Goal: Task Accomplishment & Management: Manage account settings

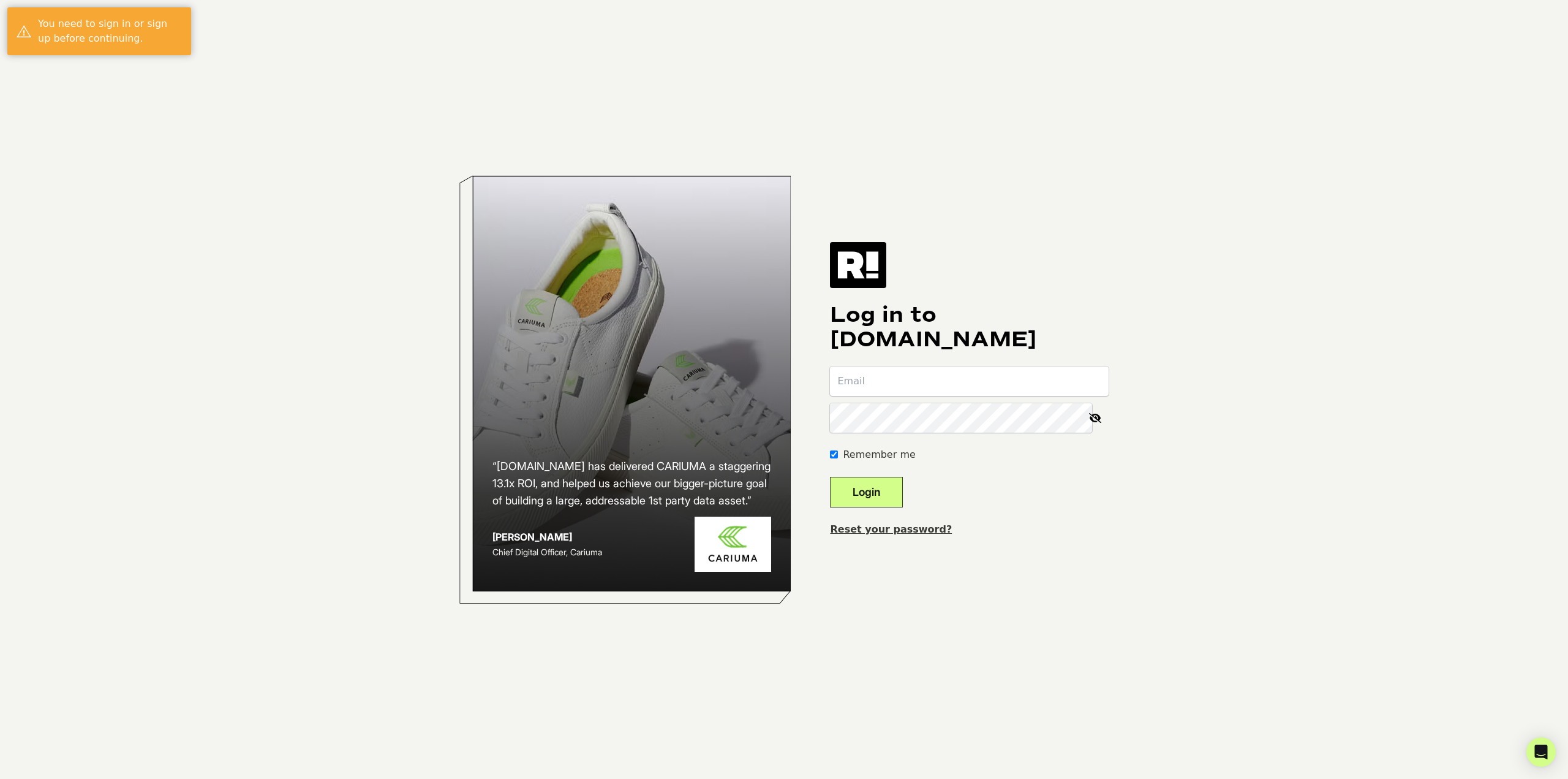
click at [980, 377] on input "email" at bounding box center [969, 381] width 279 height 30
click at [914, 528] on link "Reset your password?" at bounding box center [890, 529] width 122 height 12
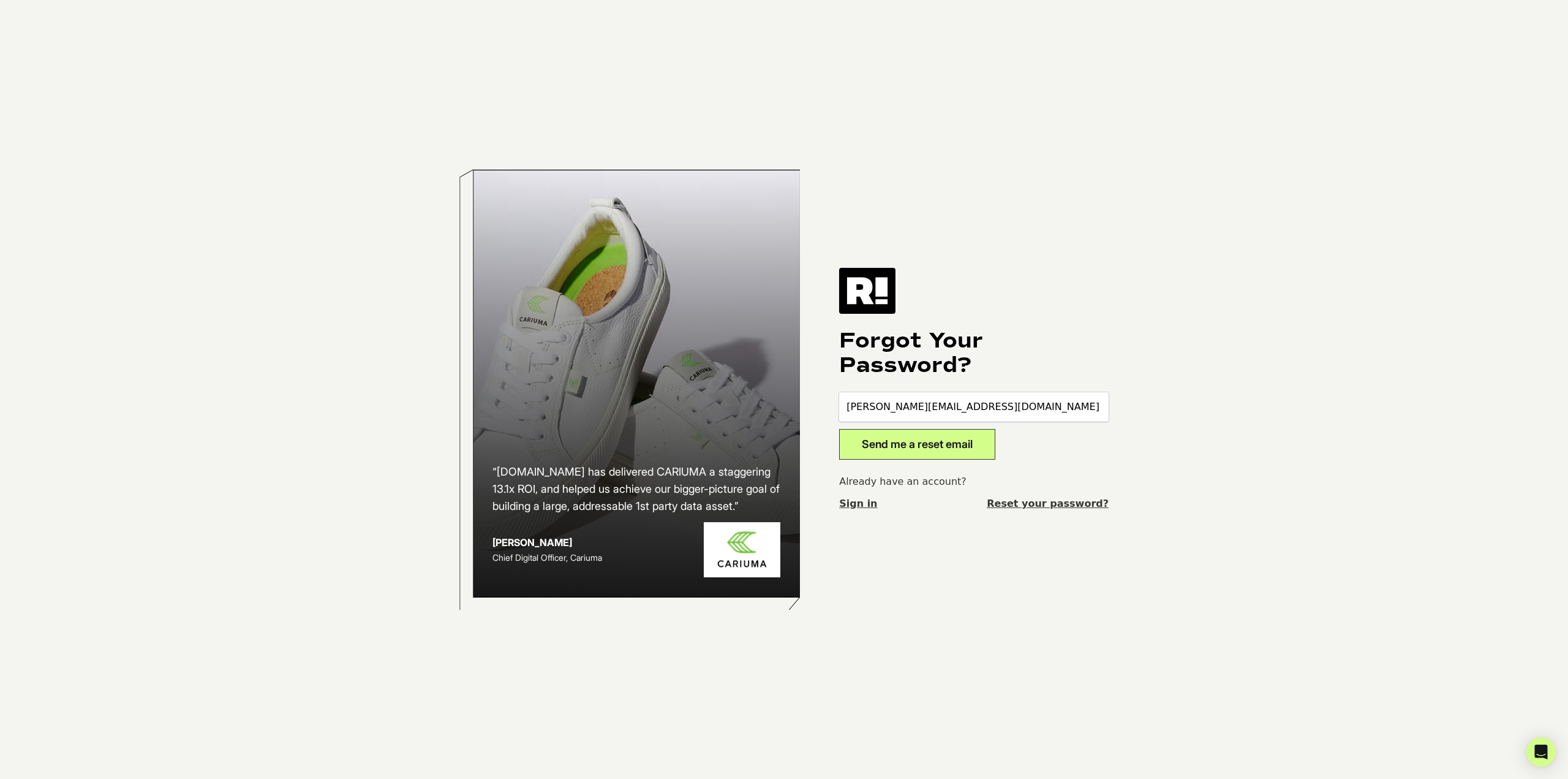
type input "jesse@likewise.com"
click at [947, 446] on button "Send me a reset email" at bounding box center [917, 444] width 156 height 31
click at [974, 422] on div at bounding box center [974, 410] width 270 height 36
click at [971, 416] on input "email" at bounding box center [974, 407] width 270 height 30
type input "jessethegauntt@gmail.com"
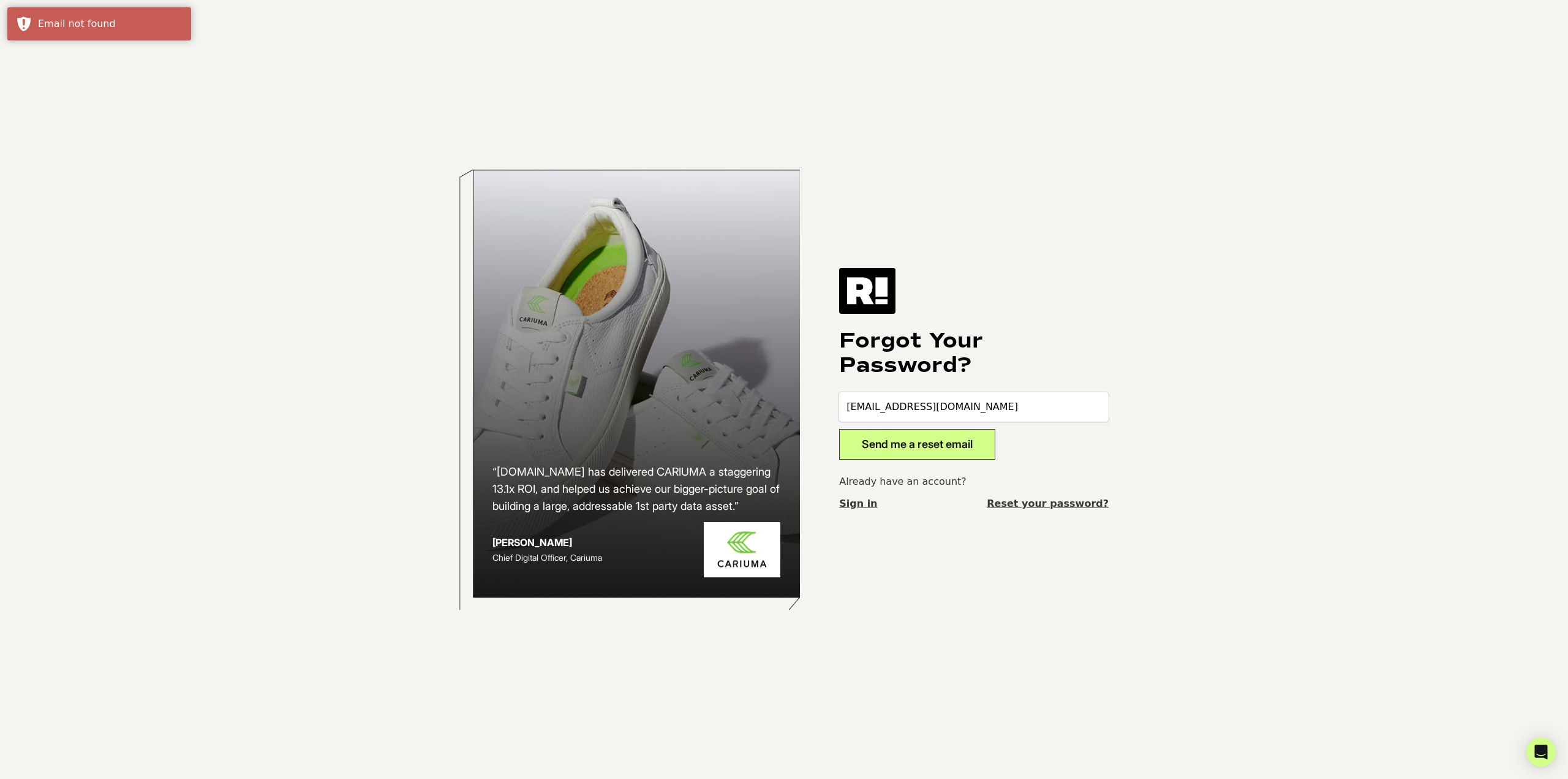
click at [839, 429] on button "Send me a reset email" at bounding box center [917, 444] width 156 height 31
click at [952, 447] on button "Send me a reset email" at bounding box center [917, 444] width 156 height 31
